Goal: Task Accomplishment & Management: Manage account settings

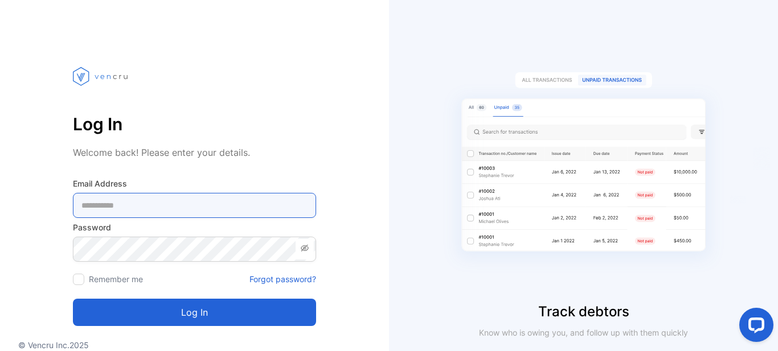
type Address-inputemail "**********"
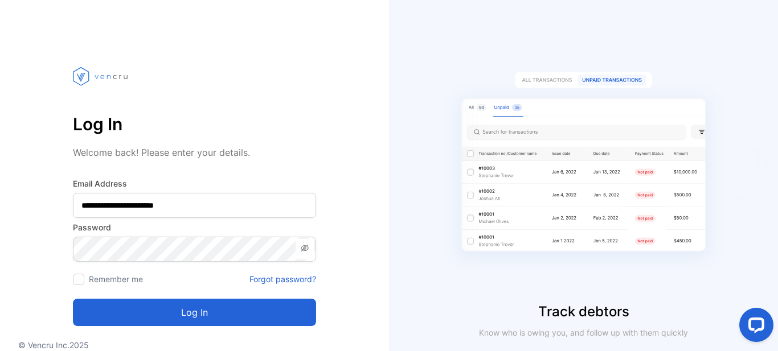
click at [153, 313] on button "Log in" at bounding box center [194, 312] width 243 height 27
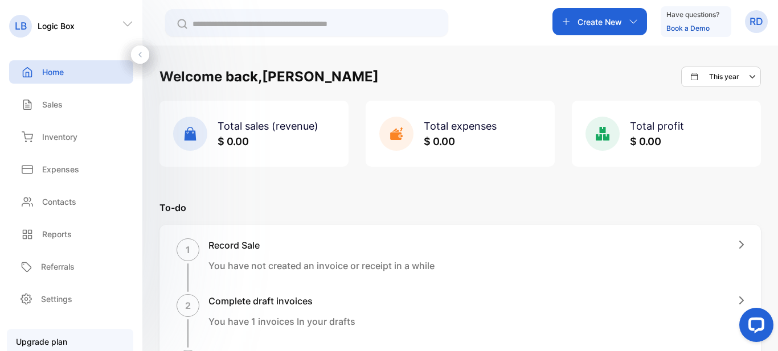
click at [126, 28] on icon at bounding box center [127, 23] width 11 height 11
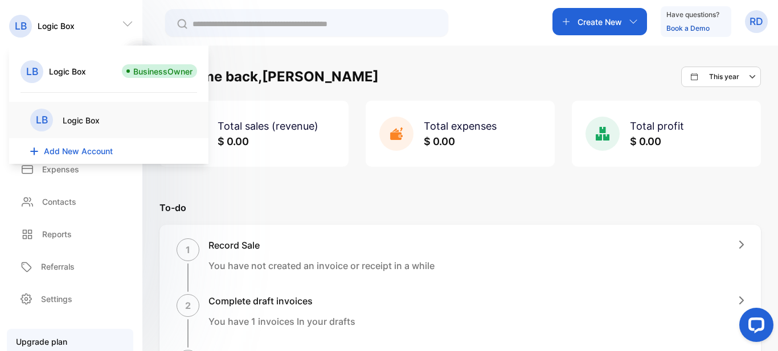
click at [87, 153] on span "Add New Account" at bounding box center [78, 151] width 69 height 12
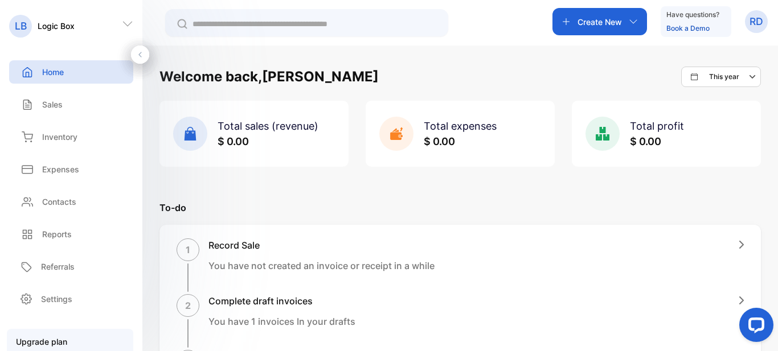
click at [79, 37] on div "LB Logic Box" at bounding box center [71, 26] width 142 height 24
click at [80, 26] on div "LB Logic Box" at bounding box center [71, 26] width 142 height 24
click at [134, 26] on div "LB Logic Box" at bounding box center [71, 26] width 142 height 24
click at [125, 23] on icon at bounding box center [127, 24] width 9 height 5
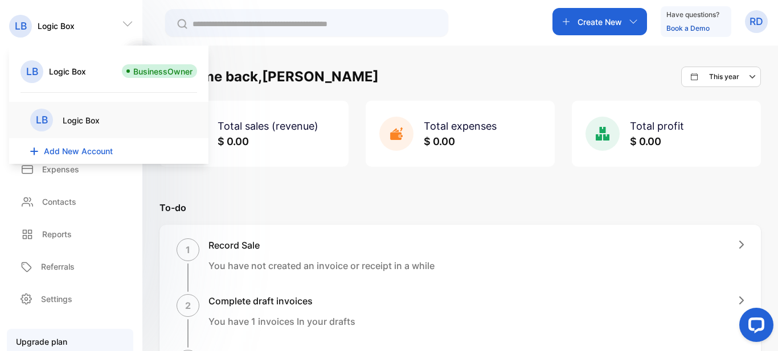
click at [122, 18] on button at bounding box center [127, 23] width 11 height 11
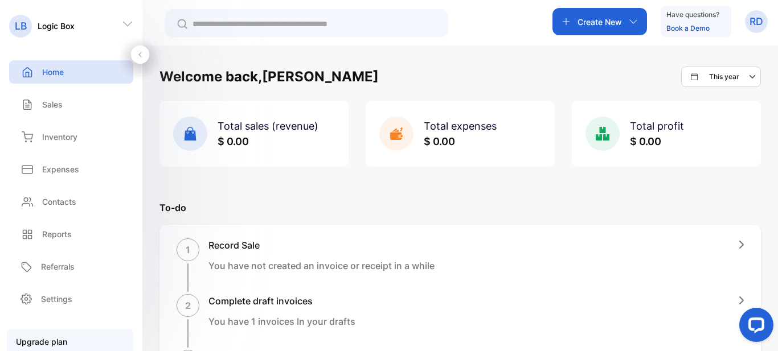
click at [127, 20] on icon at bounding box center [127, 23] width 11 height 11
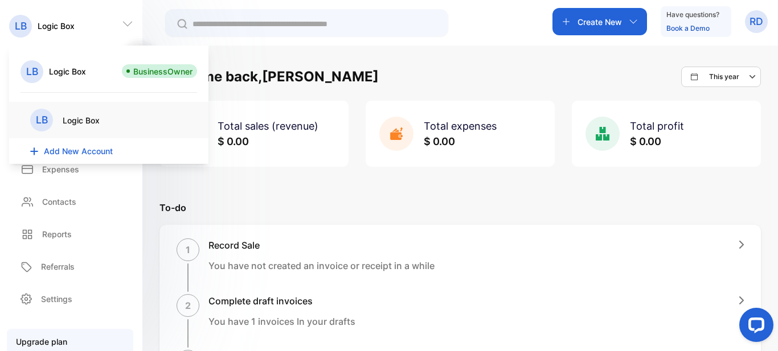
click at [76, 151] on span "Add New Account" at bounding box center [78, 151] width 69 height 12
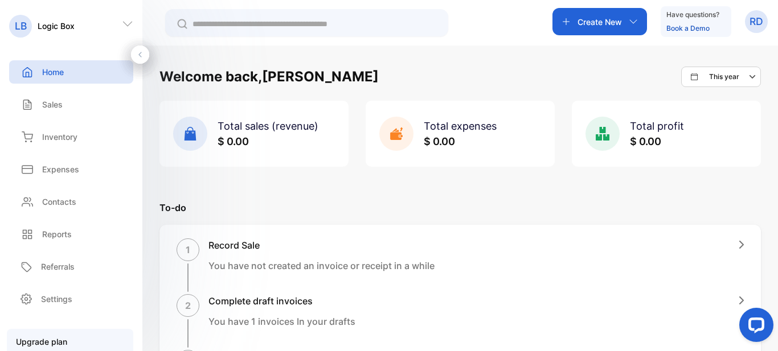
click at [69, 27] on p "Logic Box" at bounding box center [56, 26] width 37 height 12
click at [124, 21] on icon at bounding box center [127, 23] width 11 height 11
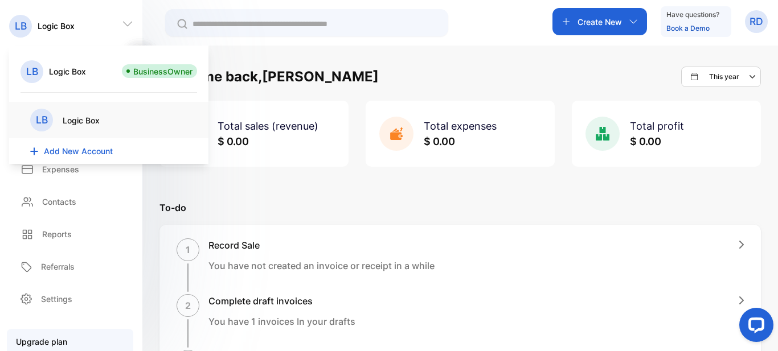
click at [750, 34] on button "RD" at bounding box center [756, 21] width 23 height 27
click at [716, 46] on div "View profile" at bounding box center [714, 57] width 105 height 23
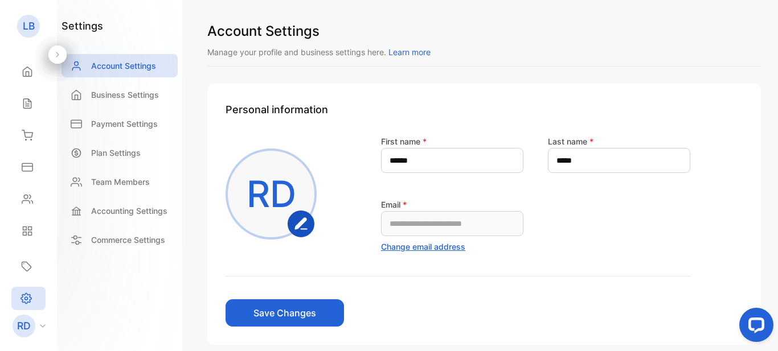
scroll to position [57, 0]
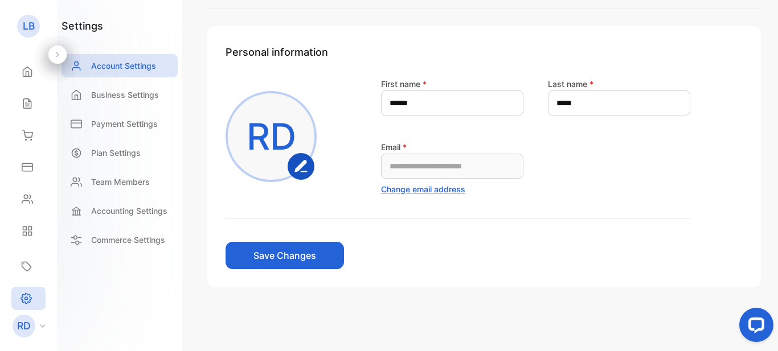
click at [298, 164] on rect "button" at bounding box center [301, 166] width 25 height 25
click at [133, 239] on p "Commerce Settings" at bounding box center [128, 240] width 74 height 12
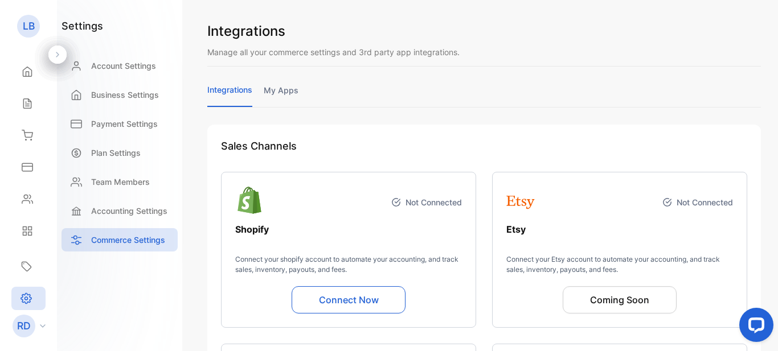
click at [142, 196] on div "Team Members" at bounding box center [119, 184] width 116 height 29
click at [141, 200] on div "Accounting Settings" at bounding box center [119, 210] width 116 height 23
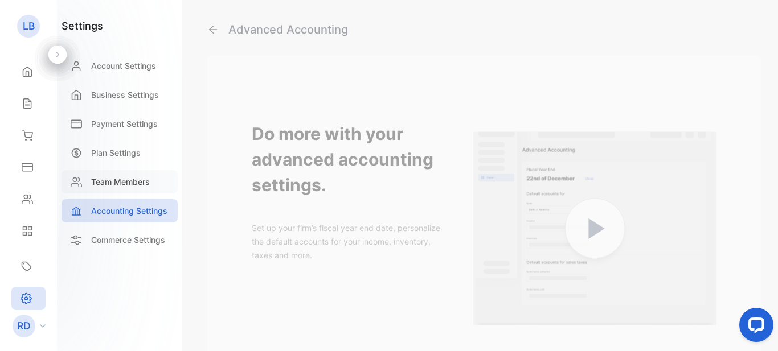
click at [101, 172] on div "Team Members" at bounding box center [119, 181] width 116 height 23
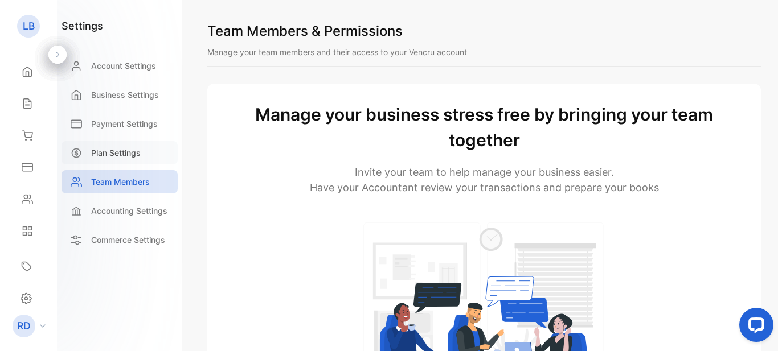
click at [112, 158] on p "Plan Settings" at bounding box center [116, 153] width 50 height 12
